Goal: Transaction & Acquisition: Purchase product/service

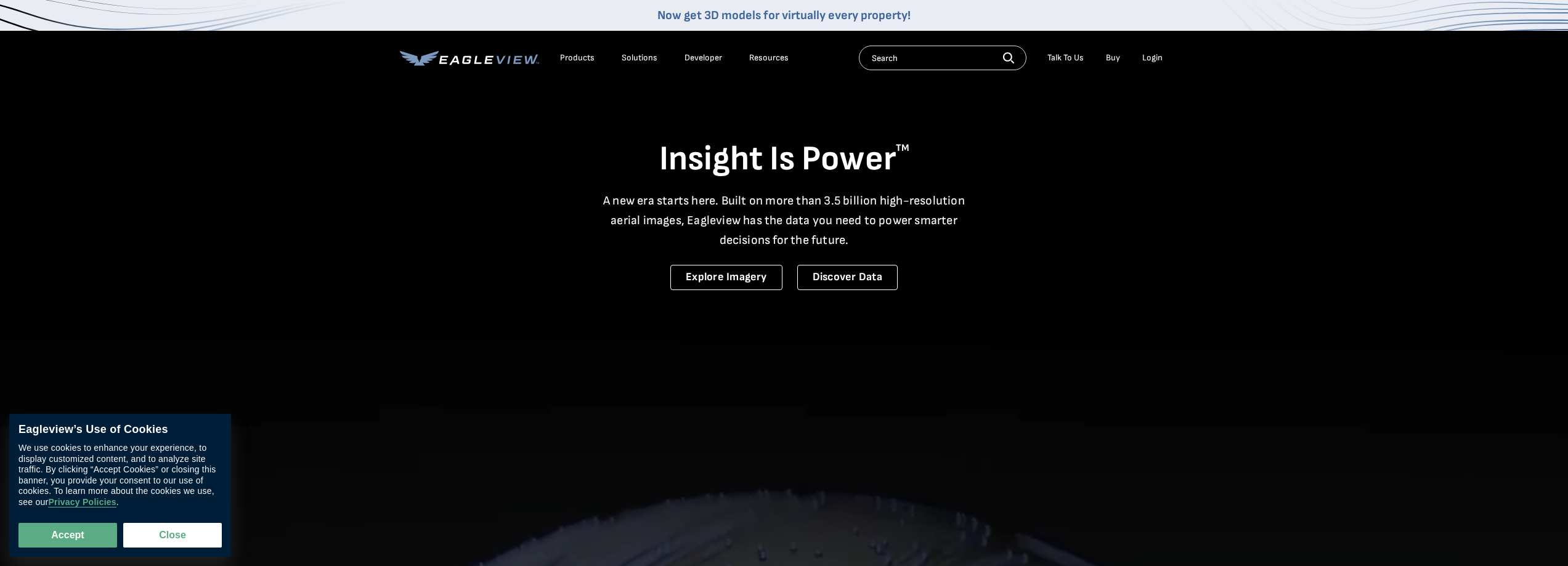
click at [1148, 56] on div "Login" at bounding box center [1152, 58] width 20 height 11
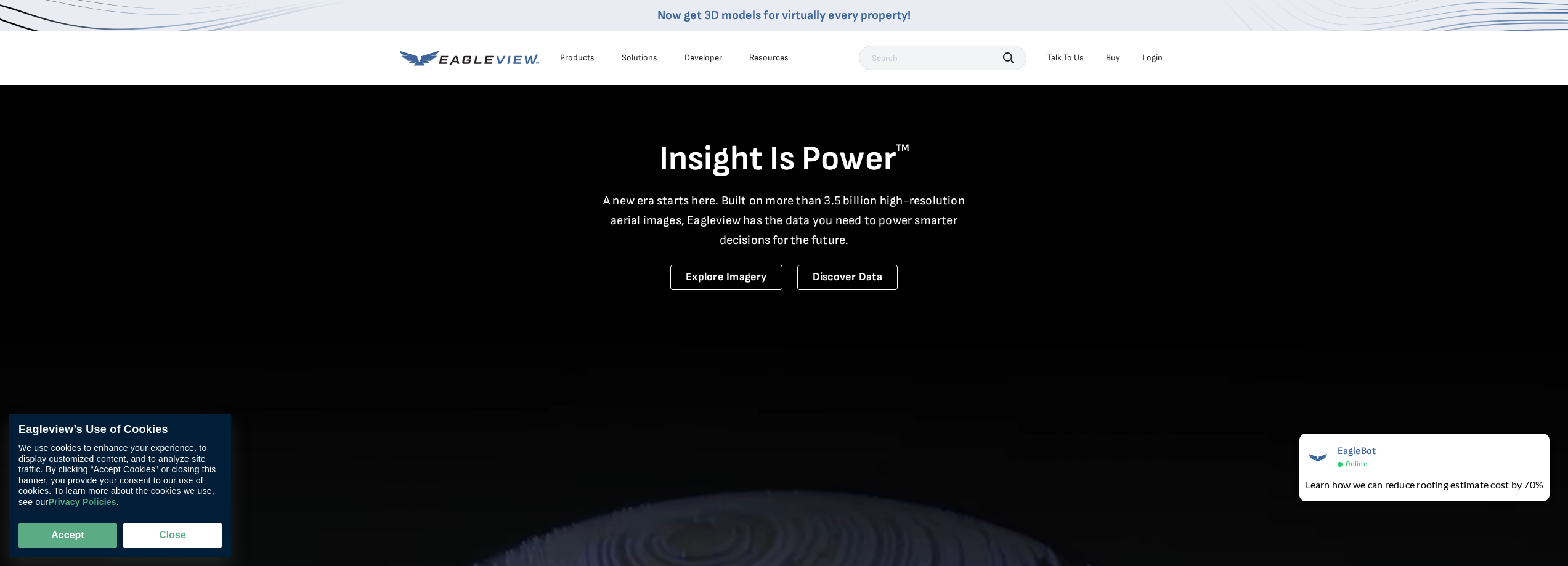
click at [1155, 57] on div "Login" at bounding box center [1152, 58] width 20 height 11
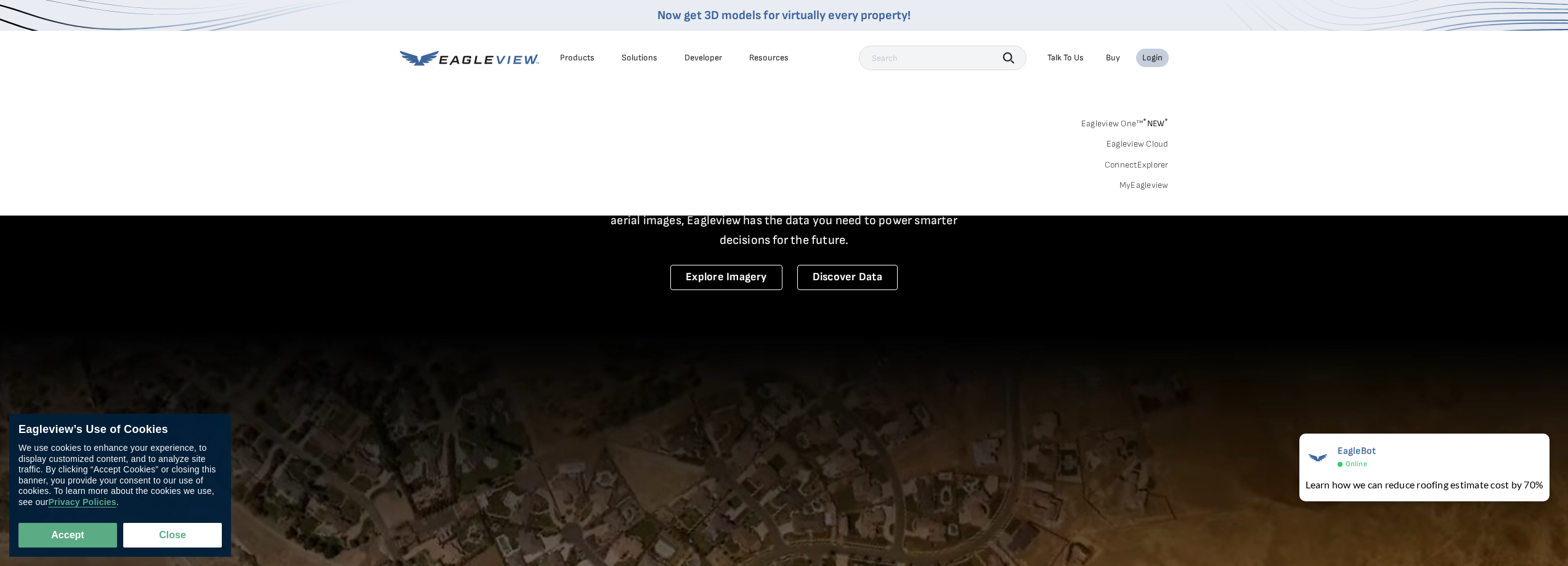
click at [1155, 56] on div "Login" at bounding box center [1152, 58] width 20 height 11
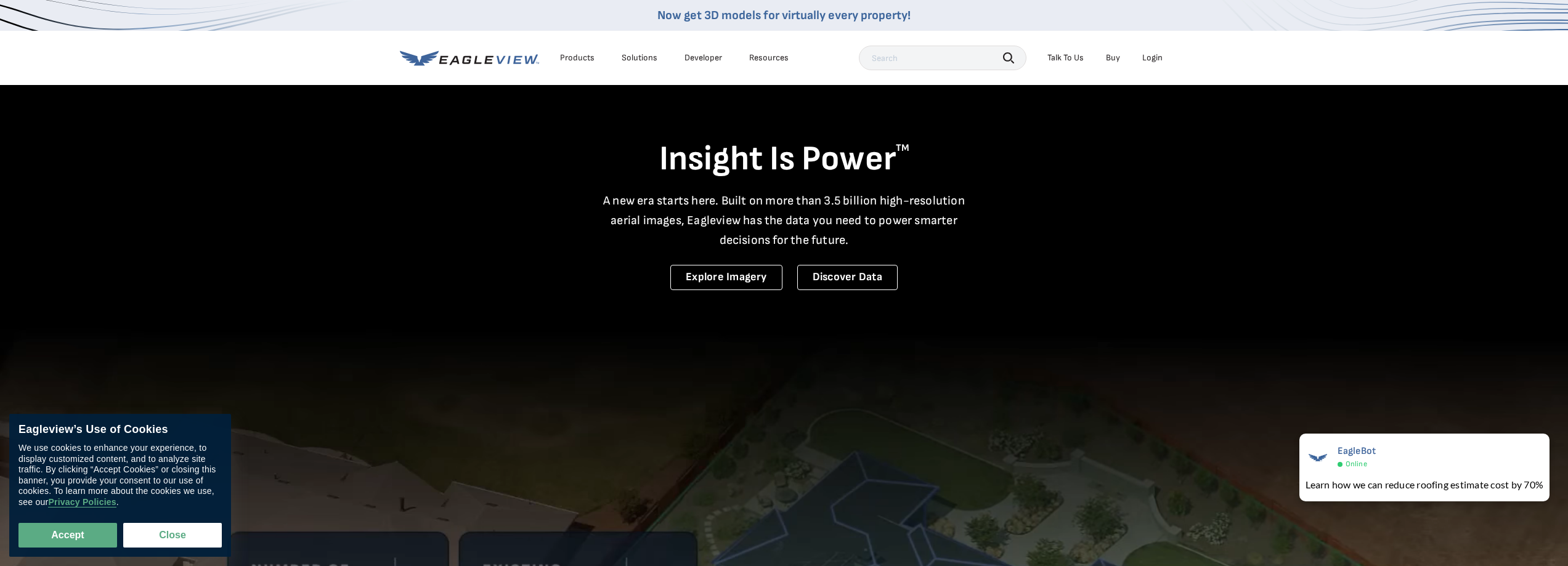
click at [1155, 56] on div "Login" at bounding box center [1152, 58] width 20 height 11
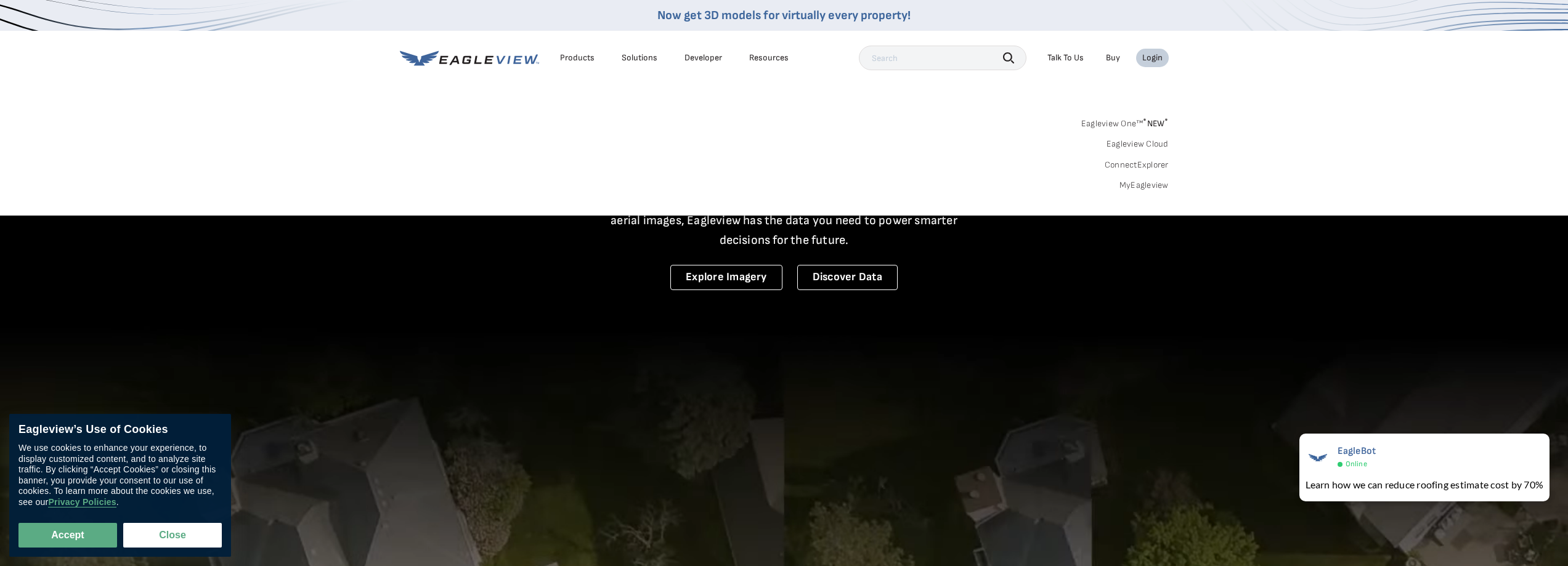
click at [1155, 56] on div "Login" at bounding box center [1152, 58] width 20 height 11
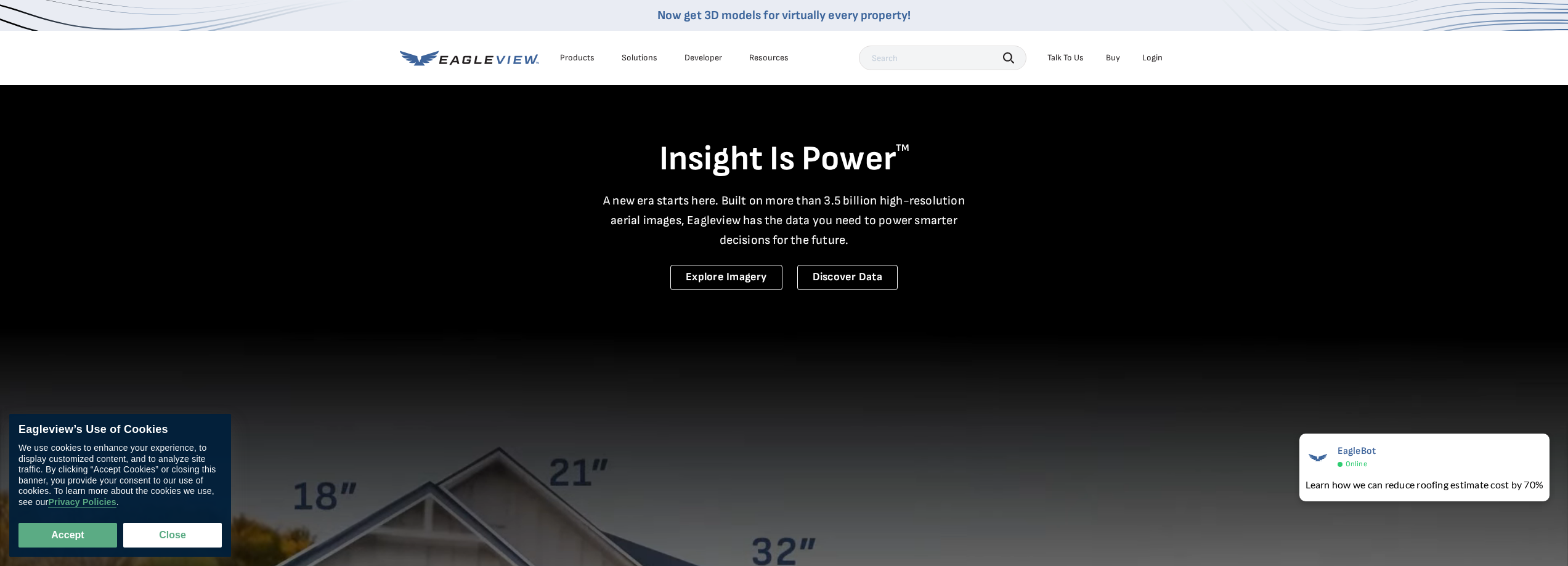
click at [1155, 56] on div "Login" at bounding box center [1152, 58] width 20 height 11
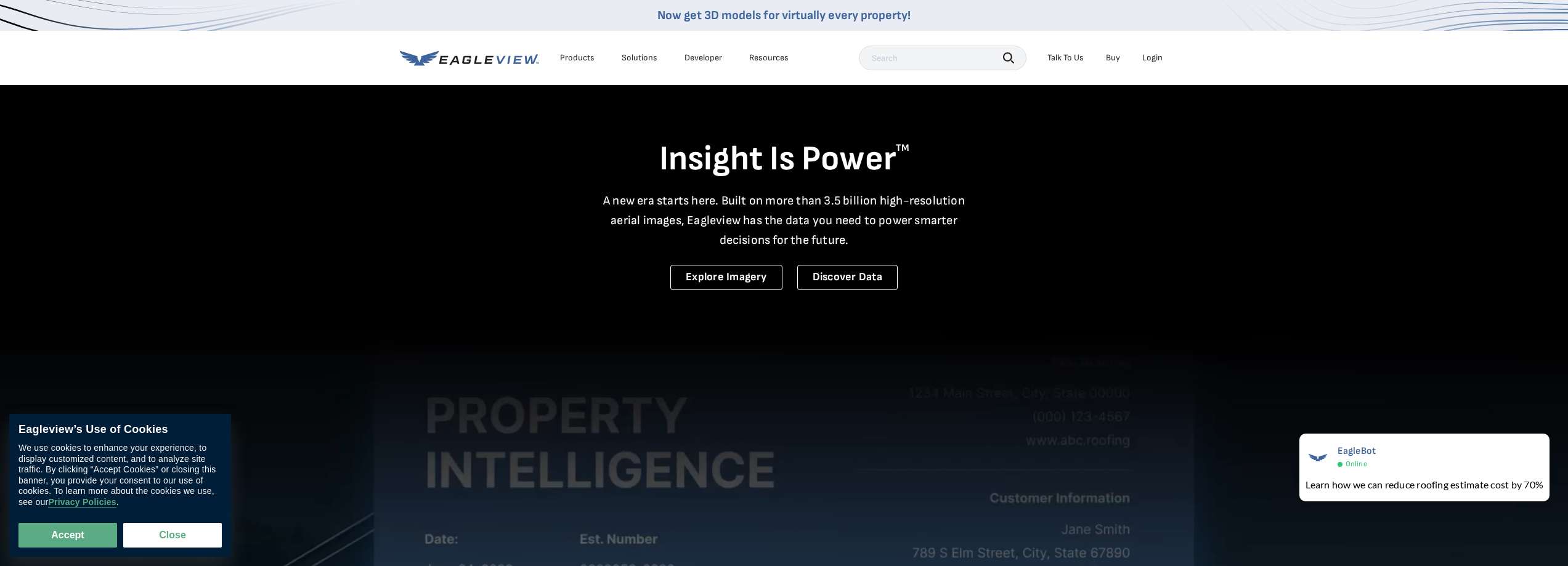
click at [445, 427] on video at bounding box center [784, 541] width 1568 height 1084
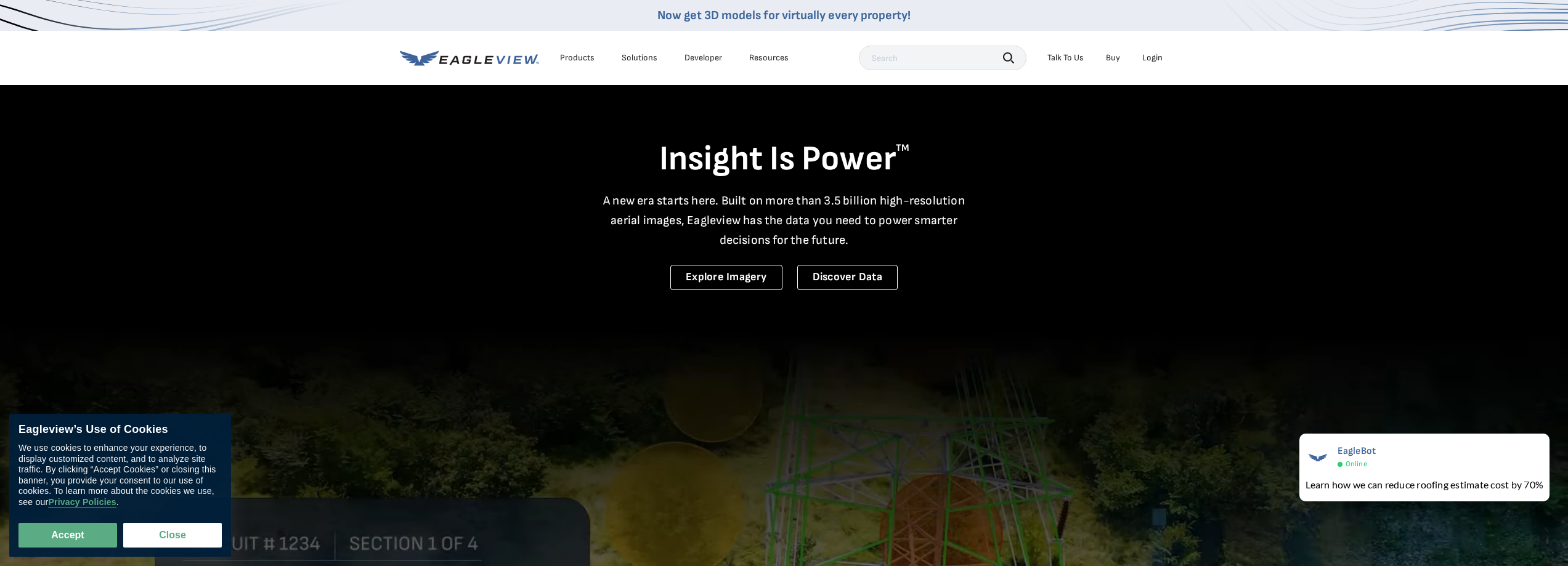
click at [1151, 55] on div "Login" at bounding box center [1152, 58] width 20 height 11
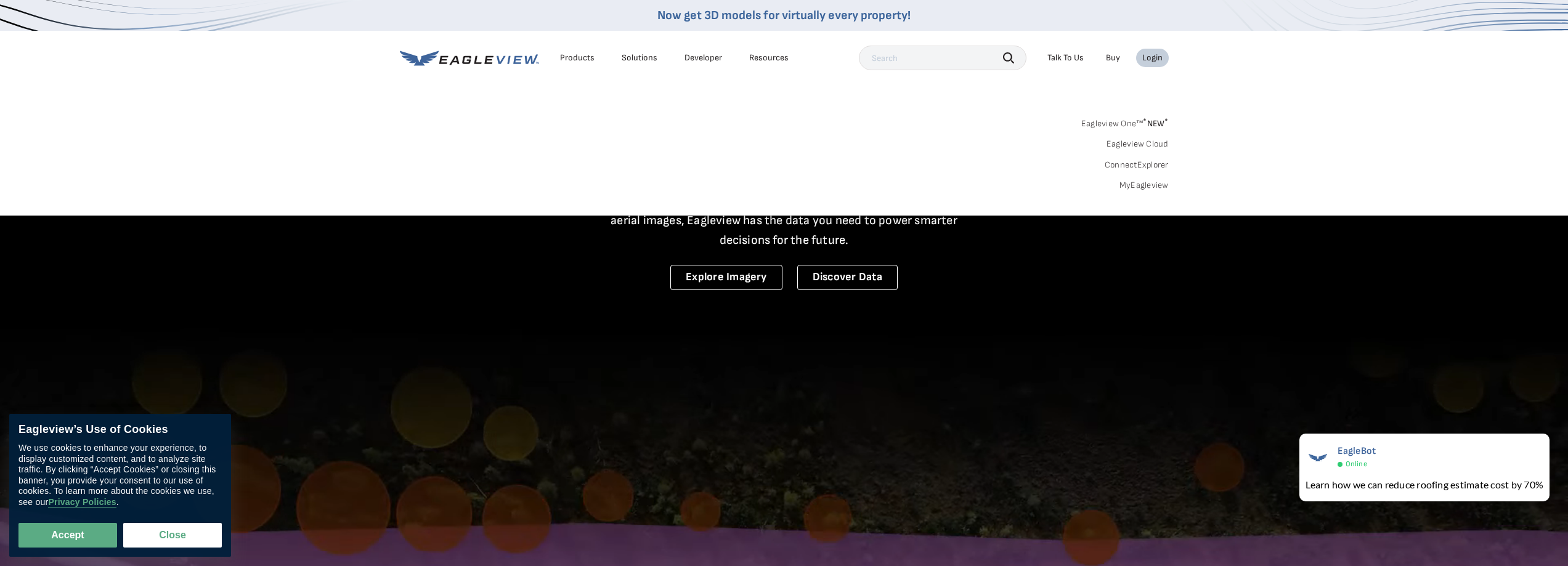
click at [1149, 55] on div "Login" at bounding box center [1152, 58] width 20 height 11
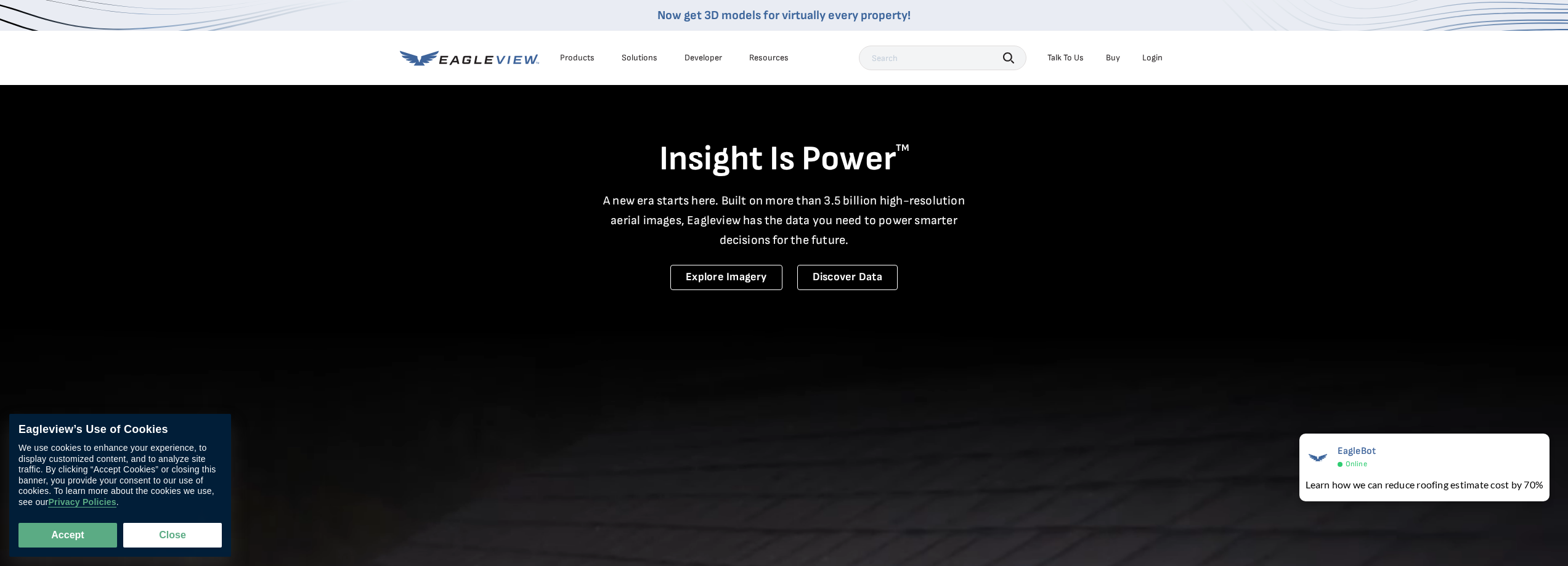
click at [1149, 55] on div "Login" at bounding box center [1152, 58] width 20 height 11
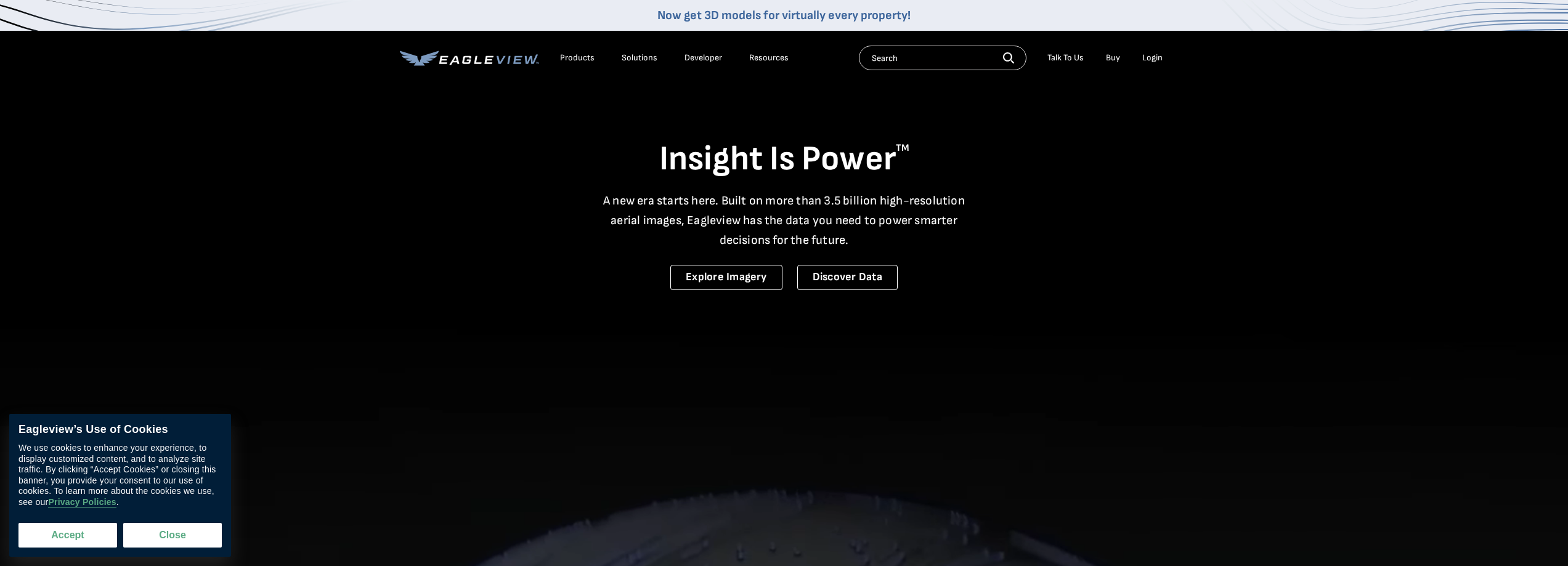
click at [79, 532] on button "Accept" at bounding box center [67, 535] width 98 height 25
checkbox input "true"
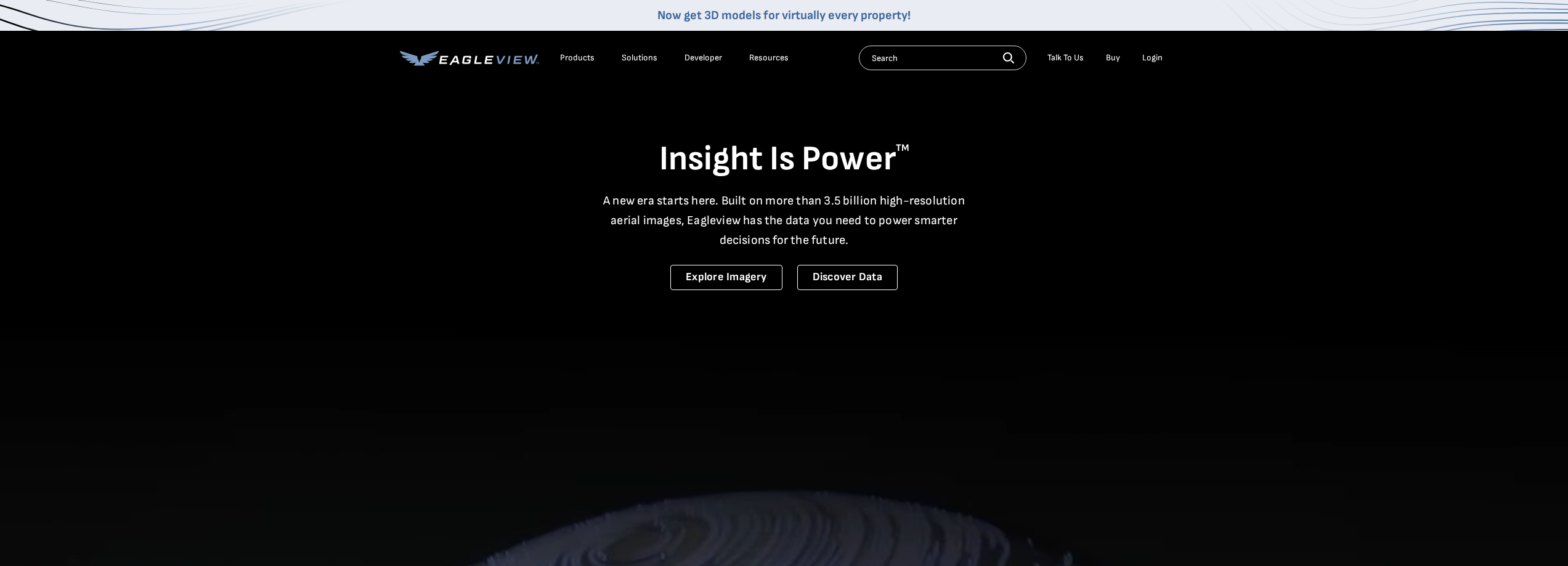
click at [1153, 55] on div "Login" at bounding box center [1152, 58] width 20 height 11
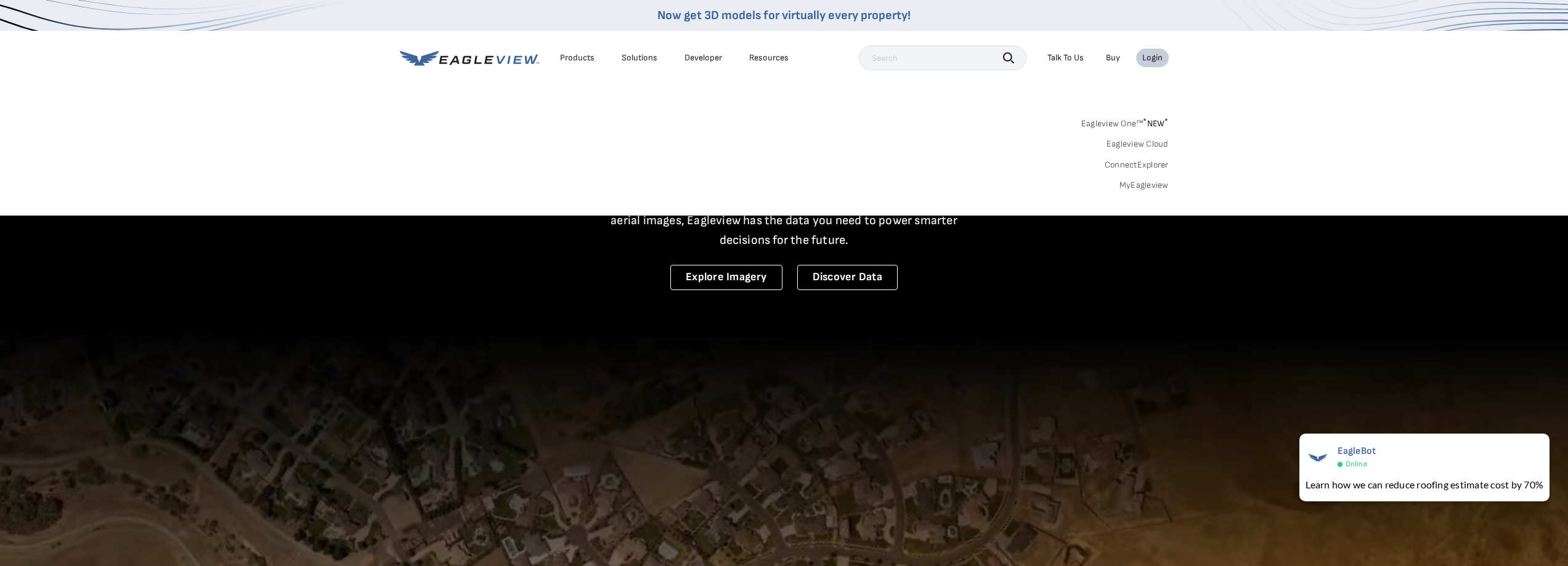
click at [1133, 185] on link "MyEagleview" at bounding box center [1144, 186] width 49 height 11
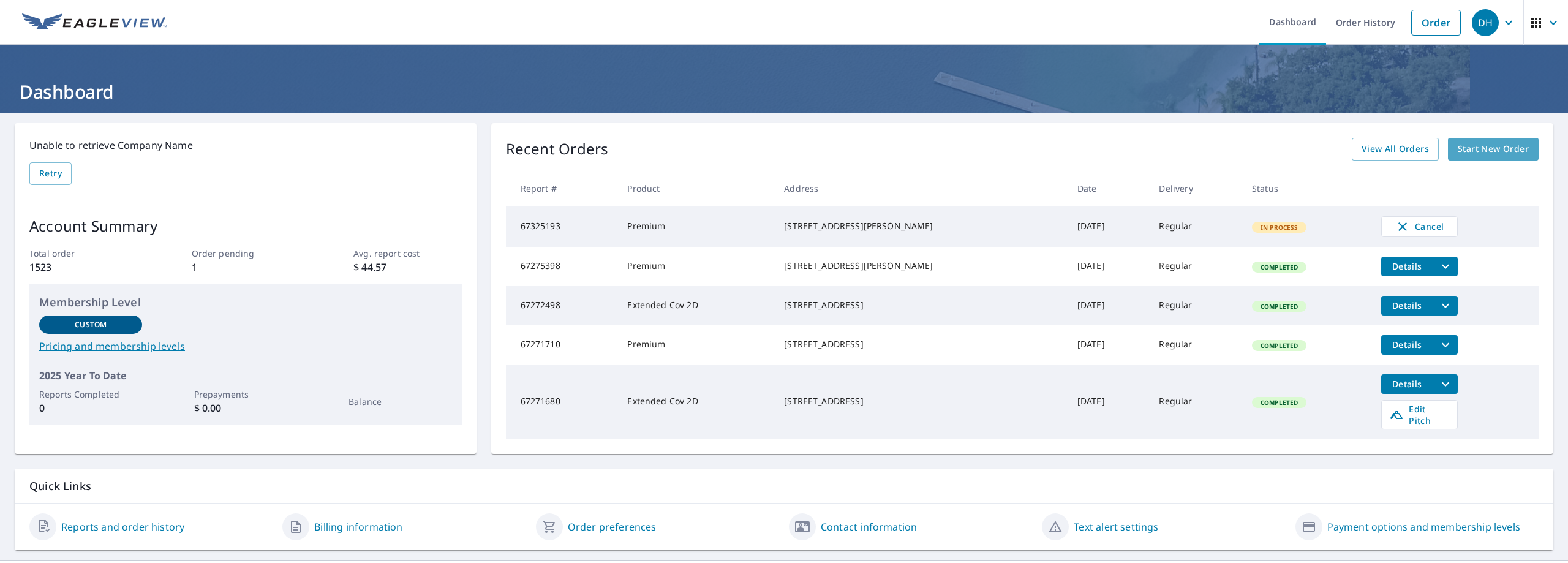
click at [1481, 149] on span "Start New Order" at bounding box center [1493, 149] width 71 height 15
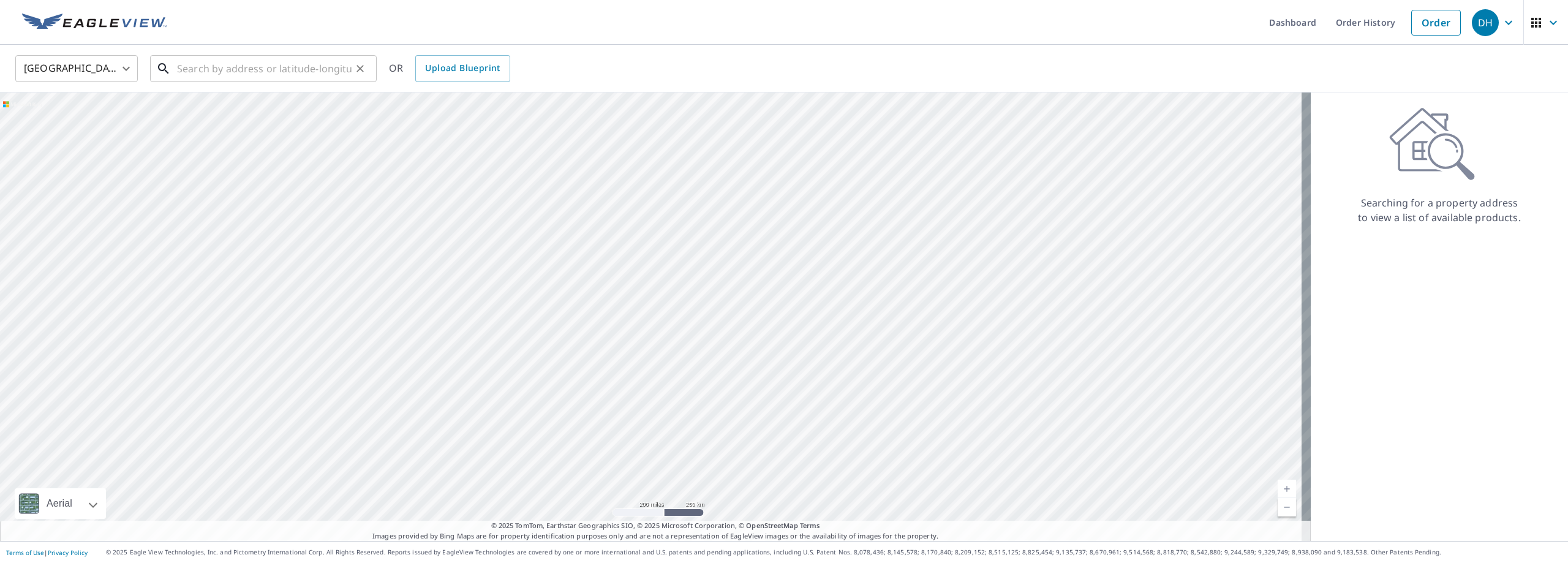
click at [180, 66] on input "text" at bounding box center [264, 68] width 175 height 34
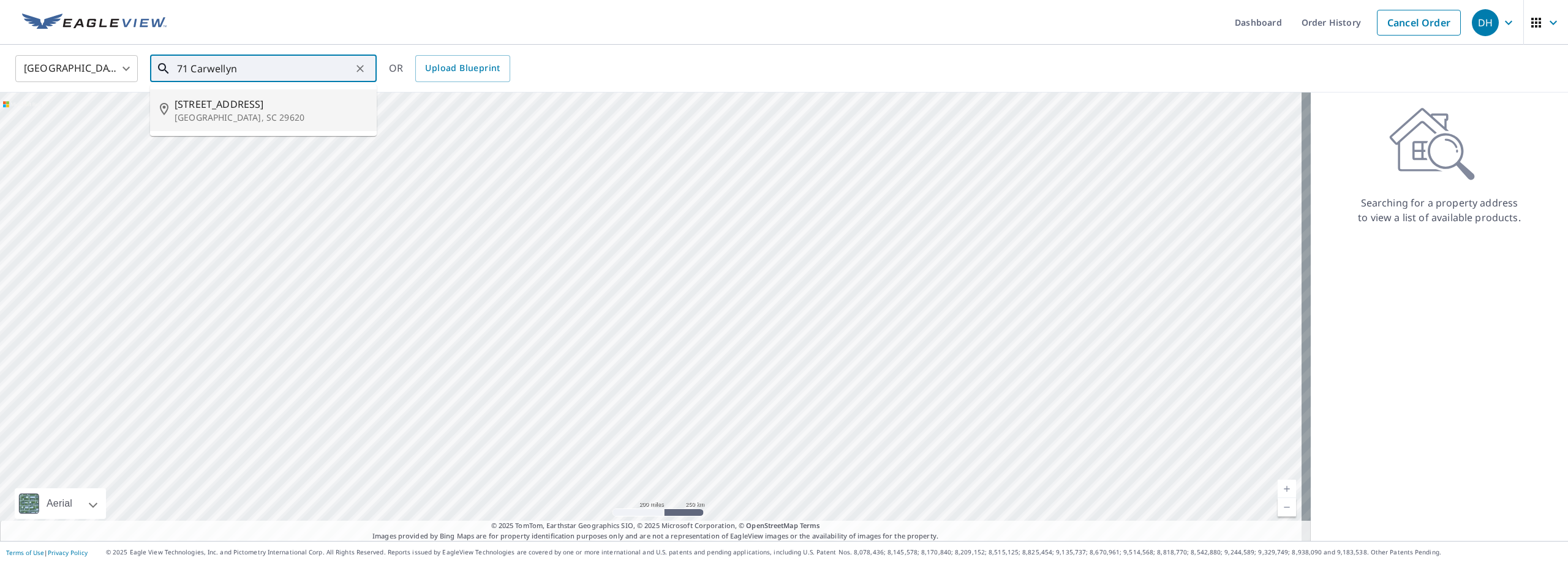
click at [182, 108] on span "71 Carwellyn Rd" at bounding box center [271, 104] width 192 height 14
type input "71 Carwellyn Rd Abbeville, SC 29620"
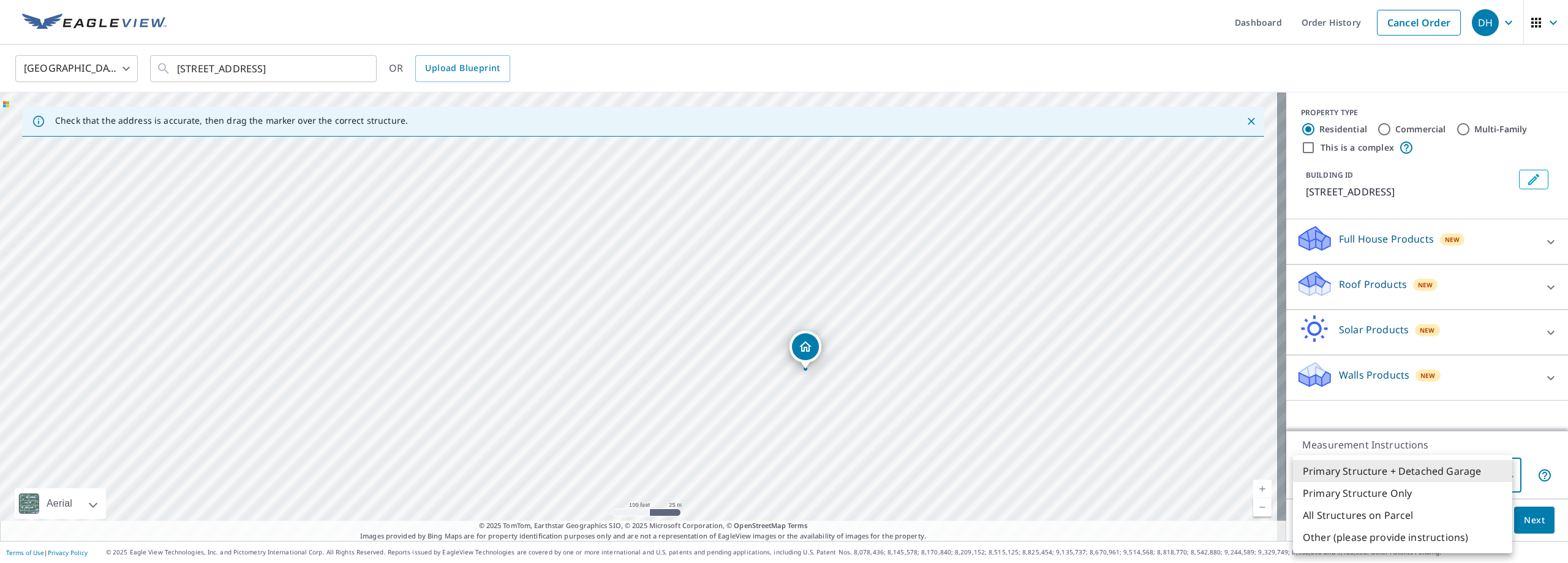
click at [1500, 473] on body "DH DH Dashboard Order History Cancel Order DH United States US ​ 71 Carwellyn R…" at bounding box center [784, 281] width 1568 height 563
click at [1404, 495] on li "Primary Structure Only" at bounding box center [1403, 493] width 219 height 22
type input "2"
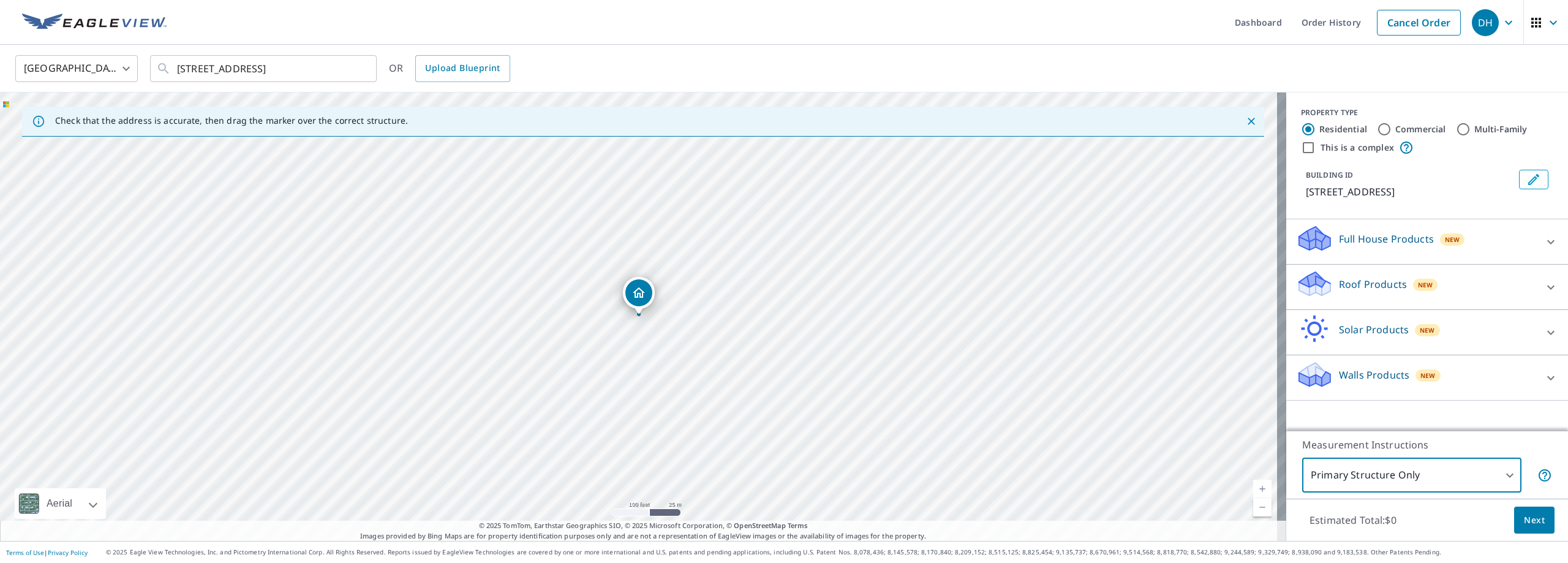
click at [1524, 517] on span "Next" at bounding box center [1534, 520] width 21 height 15
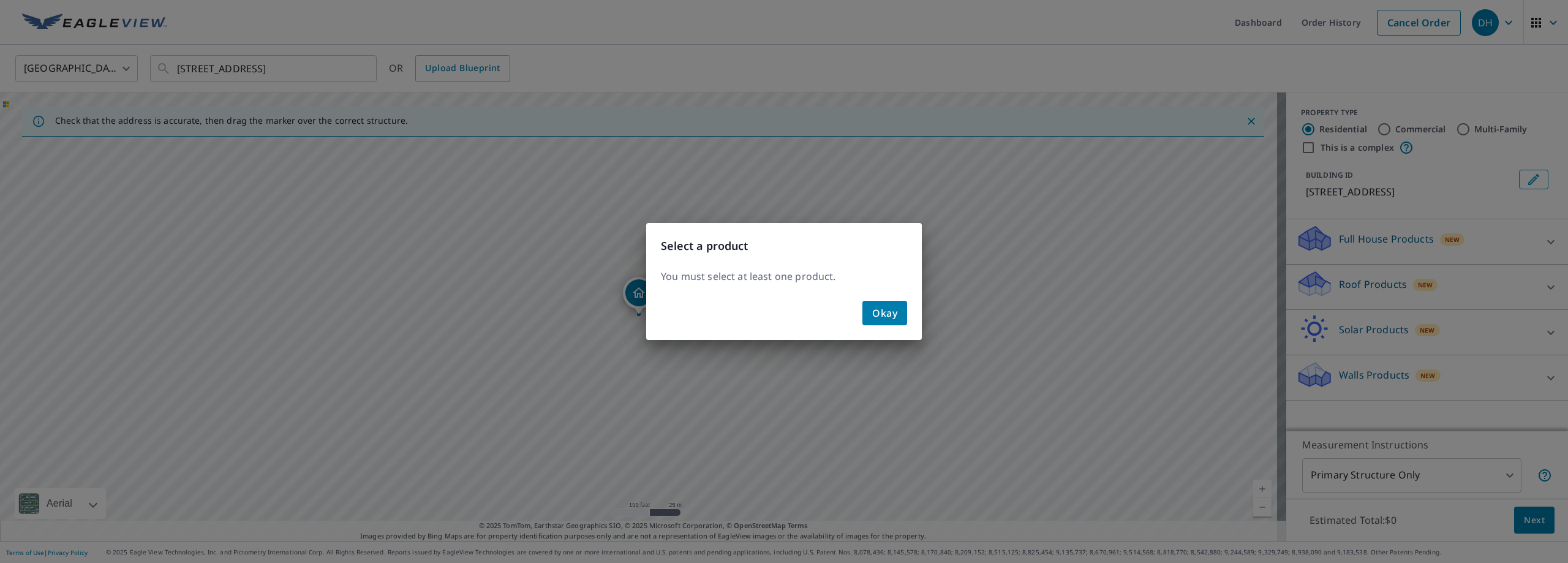
click at [894, 315] on span "Okay" at bounding box center [885, 312] width 25 height 17
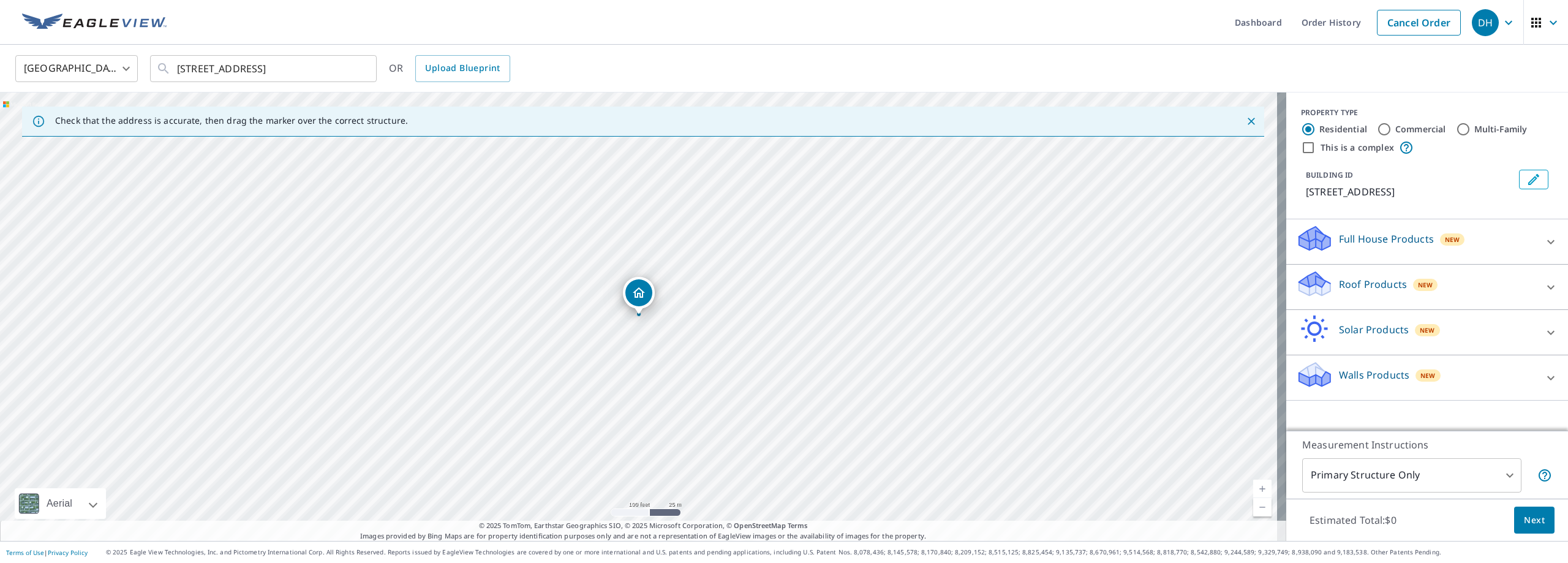
click at [1376, 284] on p "Roof Products" at bounding box center [1373, 284] width 68 height 14
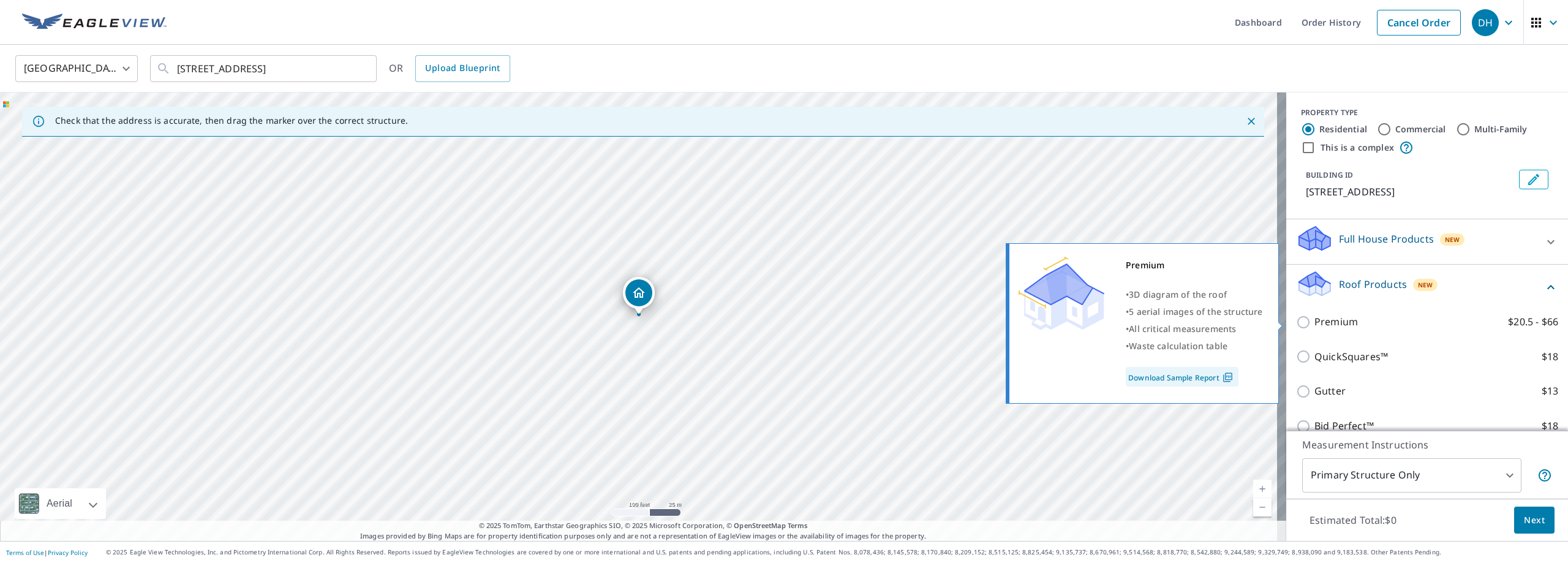
click at [1296, 321] on input "Premium $20.5 - $66" at bounding box center [1304, 322] width 18 height 14
checkbox input "true"
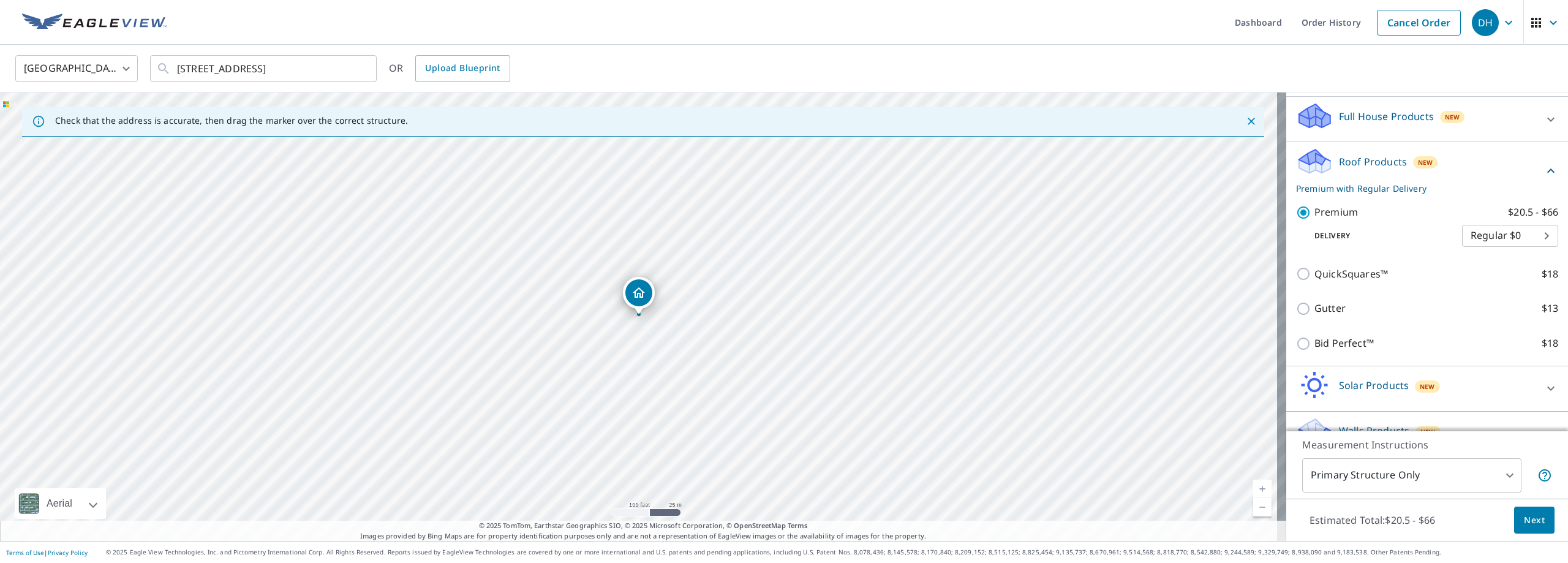
scroll to position [149, 0]
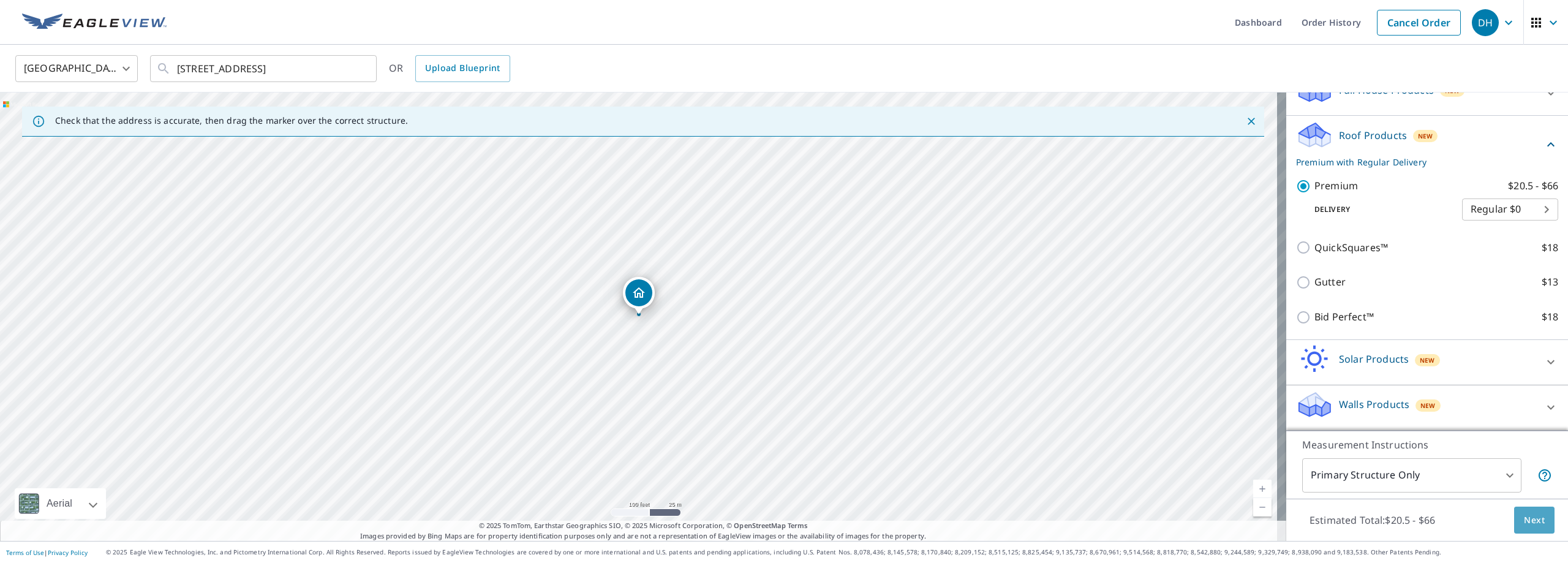
click at [1525, 519] on span "Next" at bounding box center [1534, 520] width 21 height 15
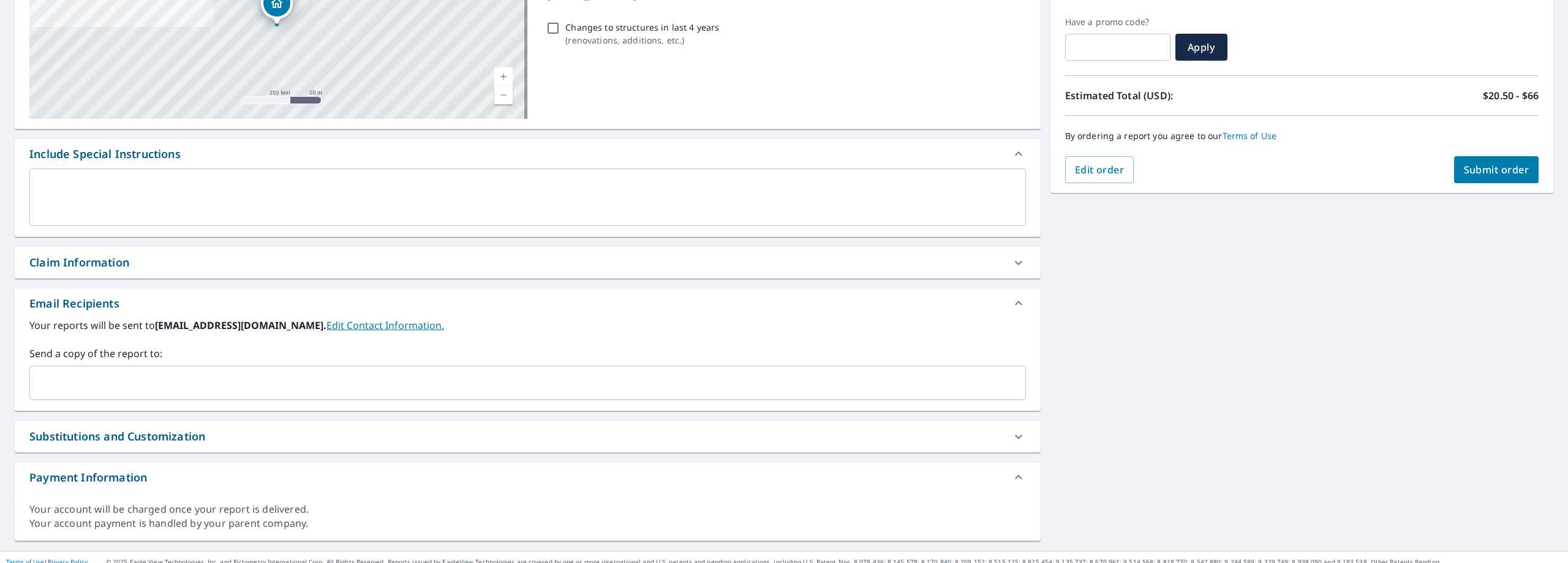
scroll to position [208, 0]
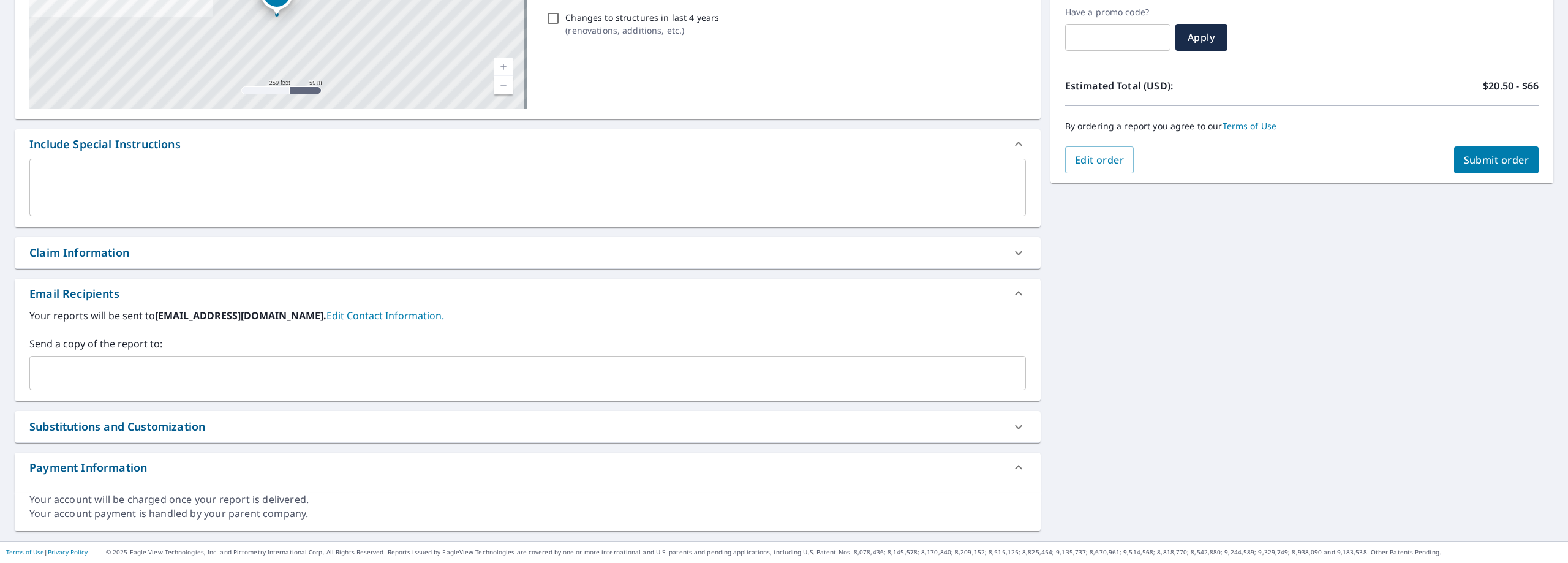
click at [41, 368] on input "text" at bounding box center [518, 373] width 967 height 23
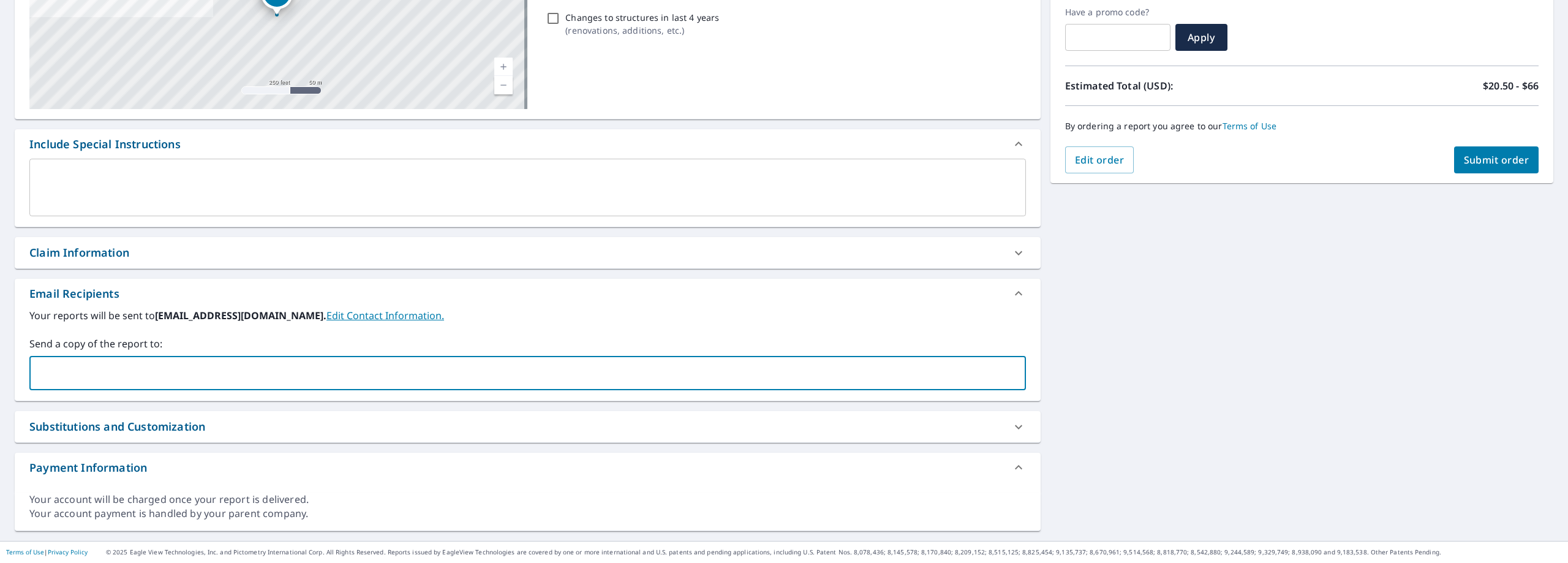
type input "merle.spacht@abcsupply.com"
click at [321, 376] on input "text" at bounding box center [661, 373] width 682 height 23
type input "kyle"
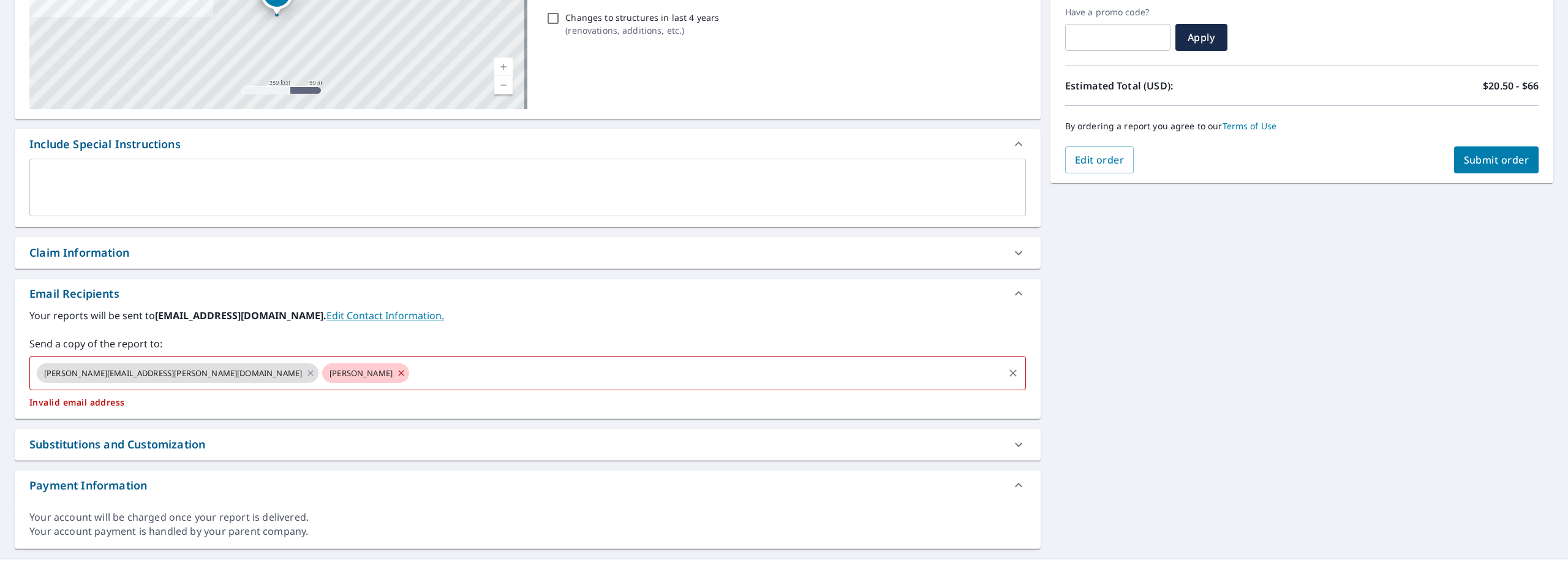
drag, startPoint x: 197, startPoint y: 369, endPoint x: 207, endPoint y: 365, distance: 10.8
click at [322, 368] on span "kyle" at bounding box center [361, 373] width 78 height 12
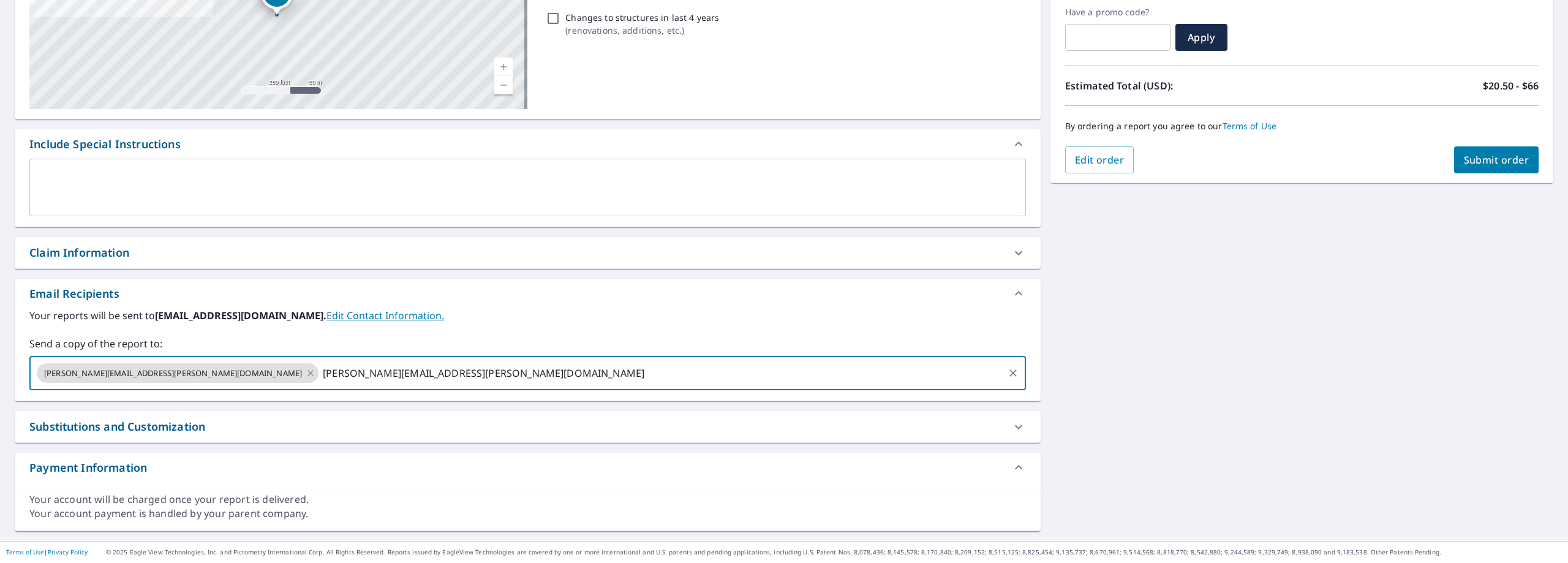
type input "kyle.lawson@gwinnssiding.net"
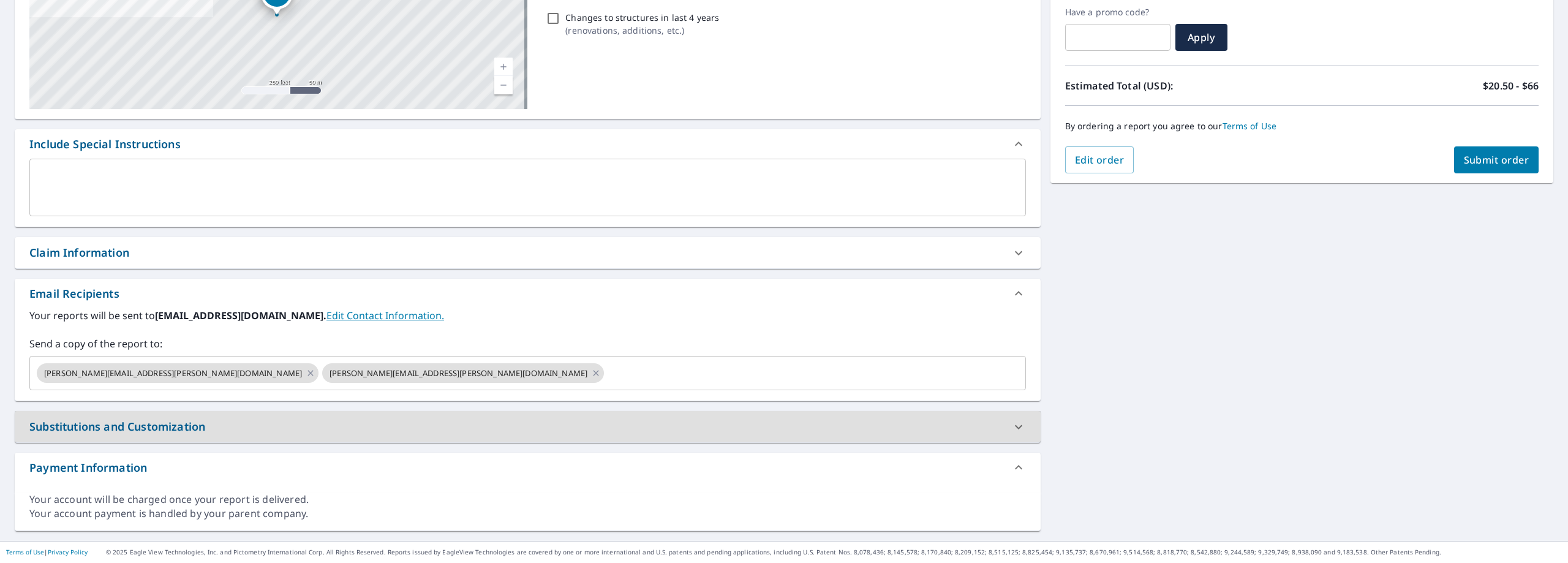
click at [1473, 160] on span "Submit order" at bounding box center [1496, 160] width 66 height 14
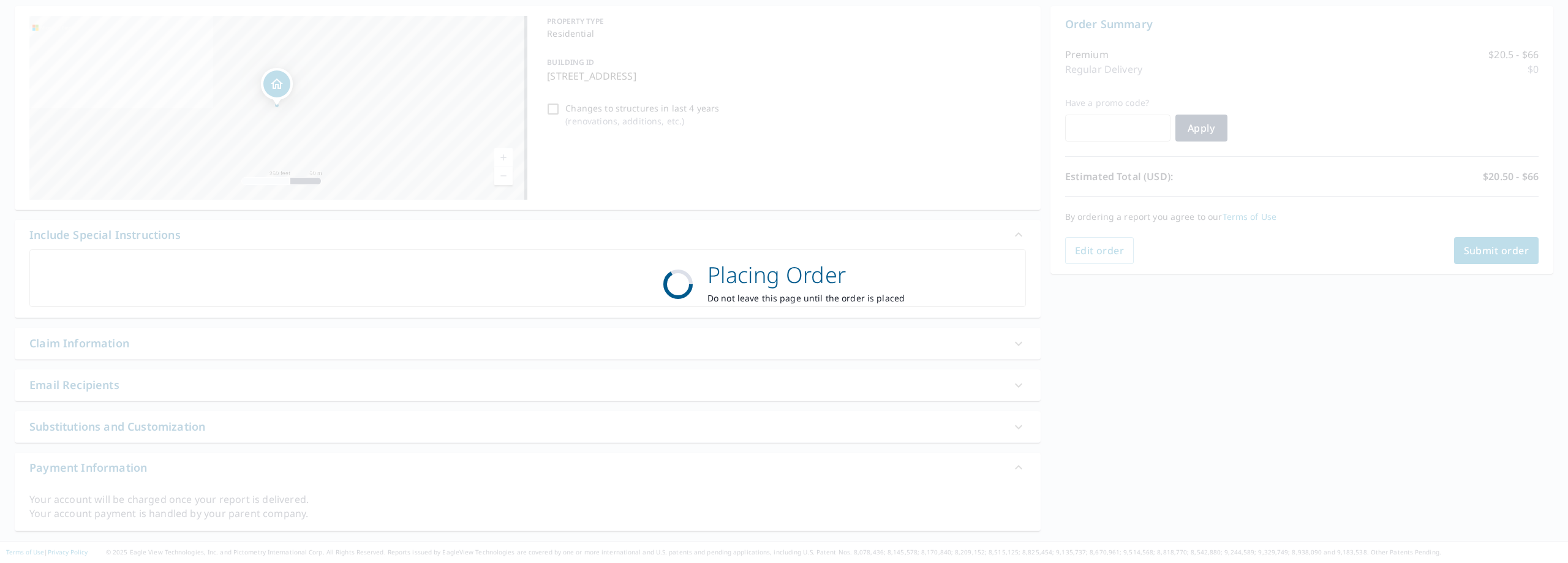
scroll to position [117, 0]
